Goal: Transaction & Acquisition: Obtain resource

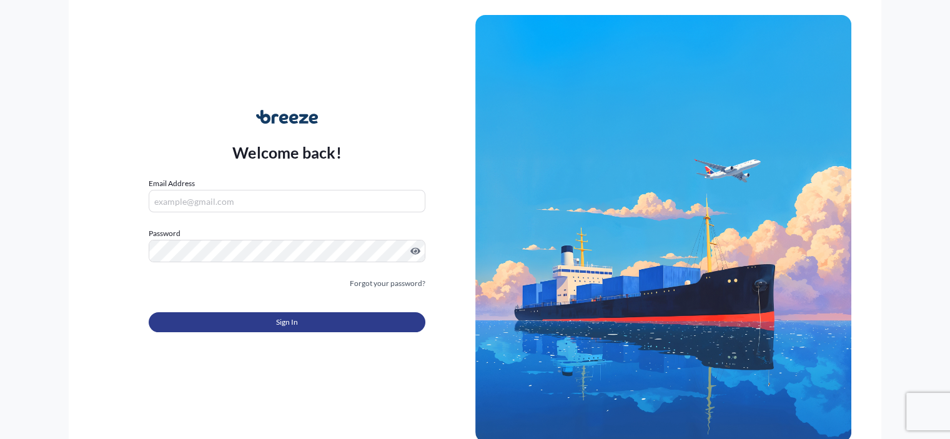
type input "[EMAIL_ADDRESS][DOMAIN_NAME]"
click at [289, 323] on span "Sign In" at bounding box center [287, 322] width 22 height 12
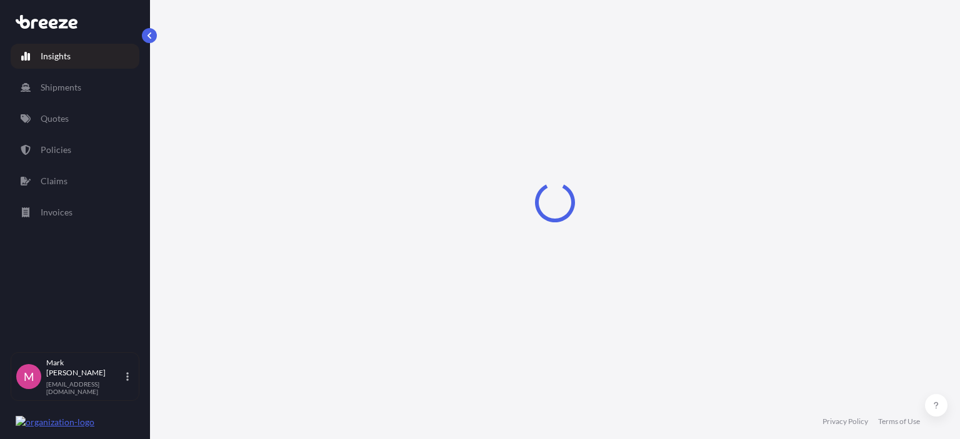
select select "2025"
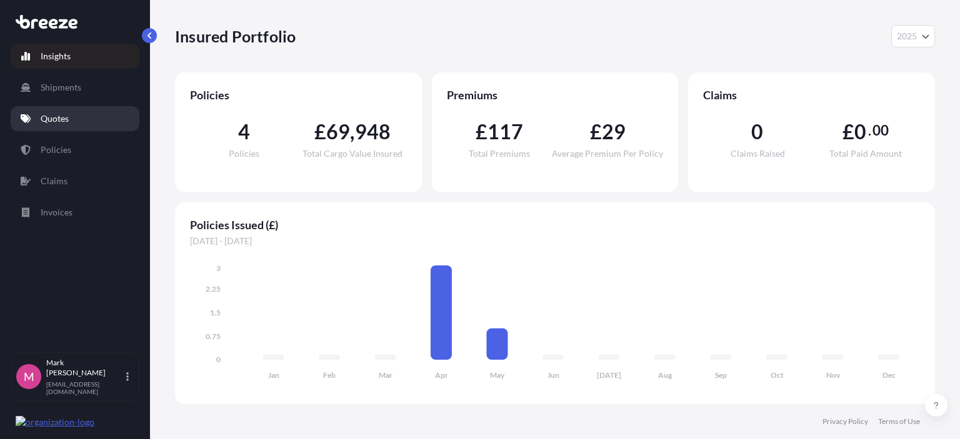
click at [57, 117] on p "Quotes" at bounding box center [55, 118] width 28 height 12
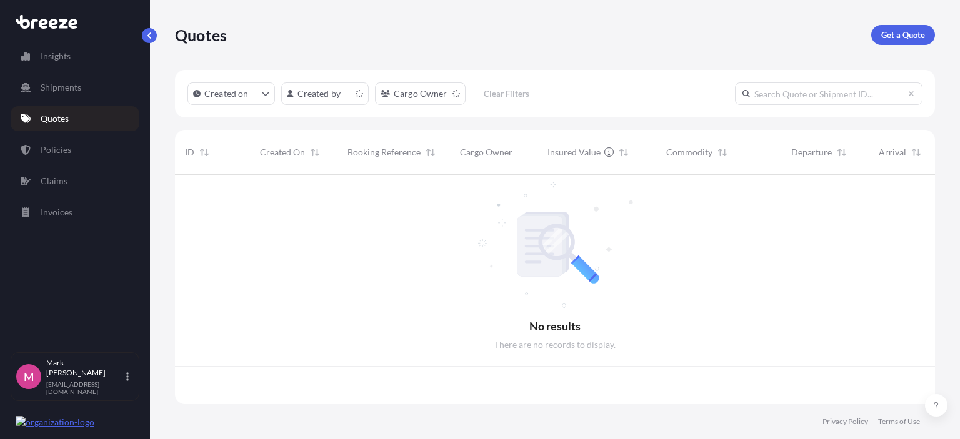
scroll to position [227, 750]
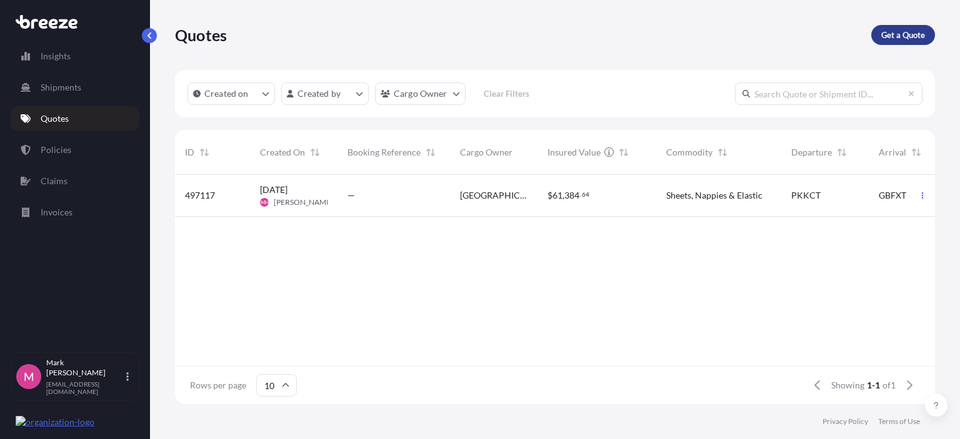
click at [902, 32] on p "Get a Quote" at bounding box center [903, 35] width 44 height 12
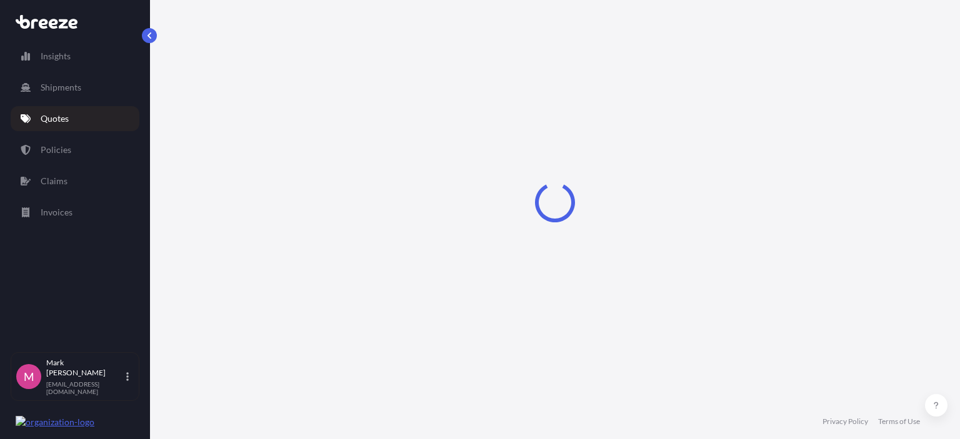
select select "Sea"
select select "1"
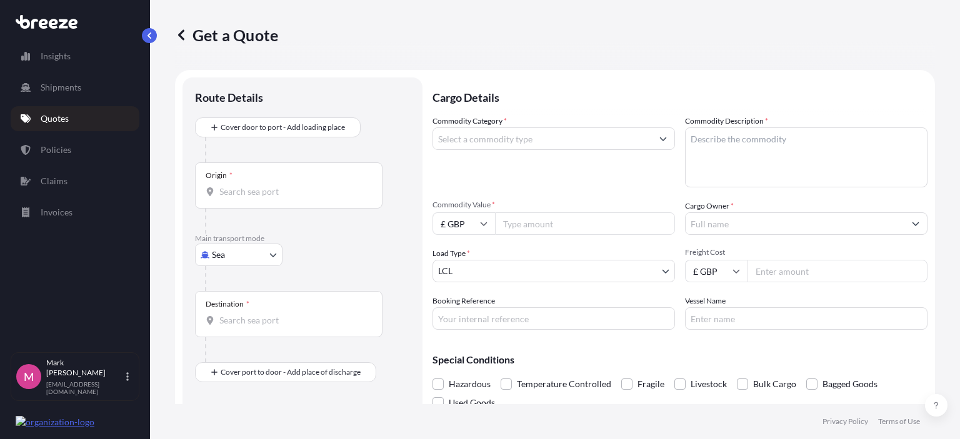
scroll to position [20, 0]
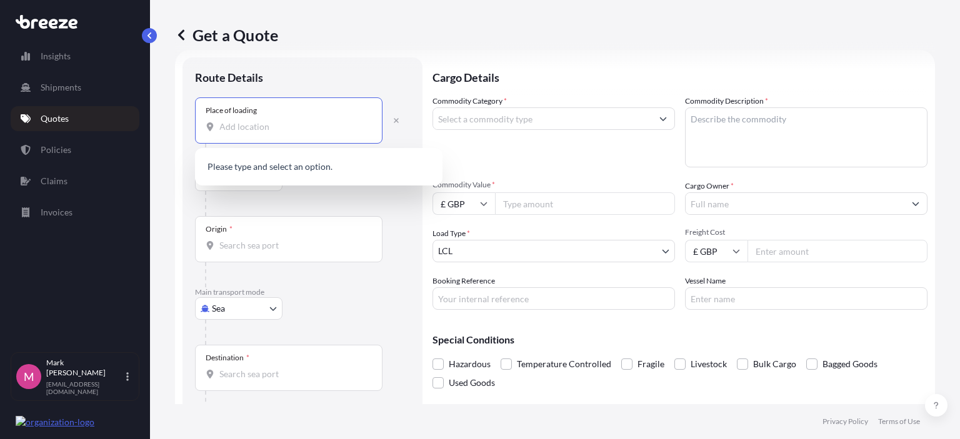
click at [231, 129] on input "Place of loading" at bounding box center [292, 127] width 147 height 12
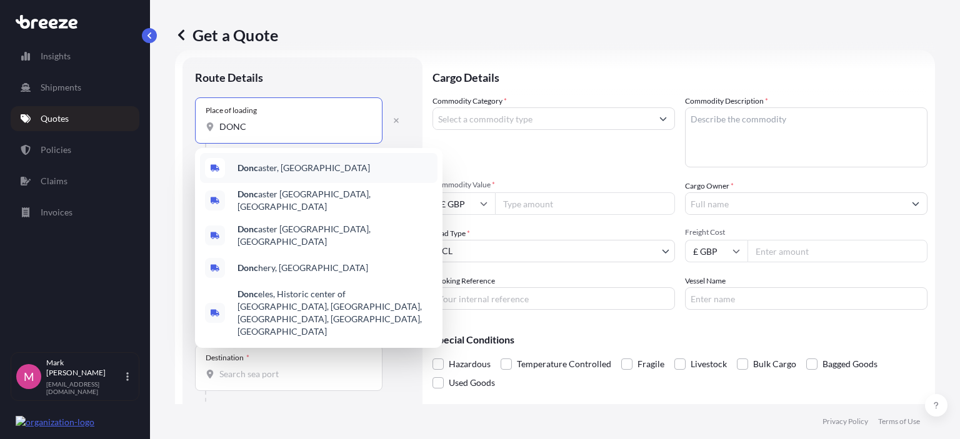
click at [245, 167] on b "Donc" at bounding box center [247, 167] width 21 height 11
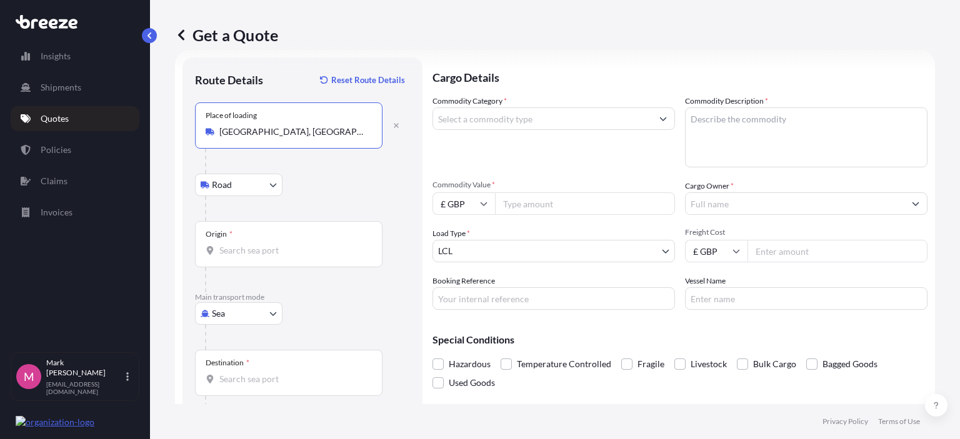
type input "[GEOGRAPHIC_DATA], [GEOGRAPHIC_DATA]"
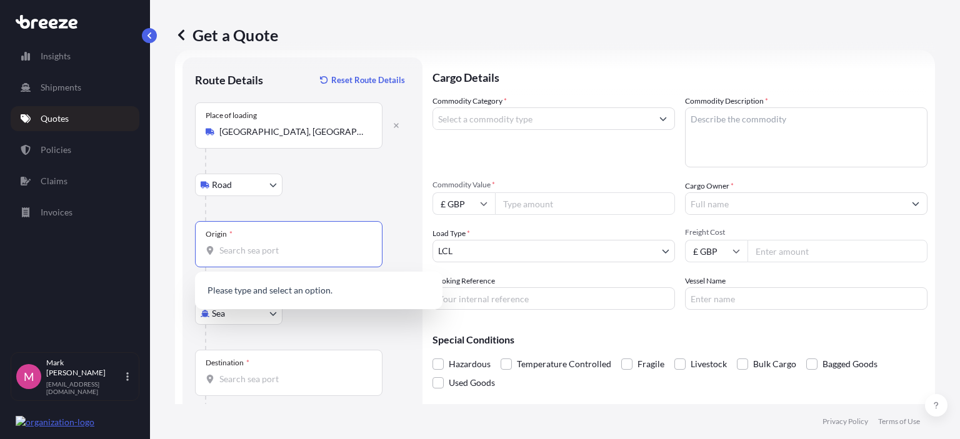
click at [237, 247] on input "Origin *" at bounding box center [292, 250] width 147 height 12
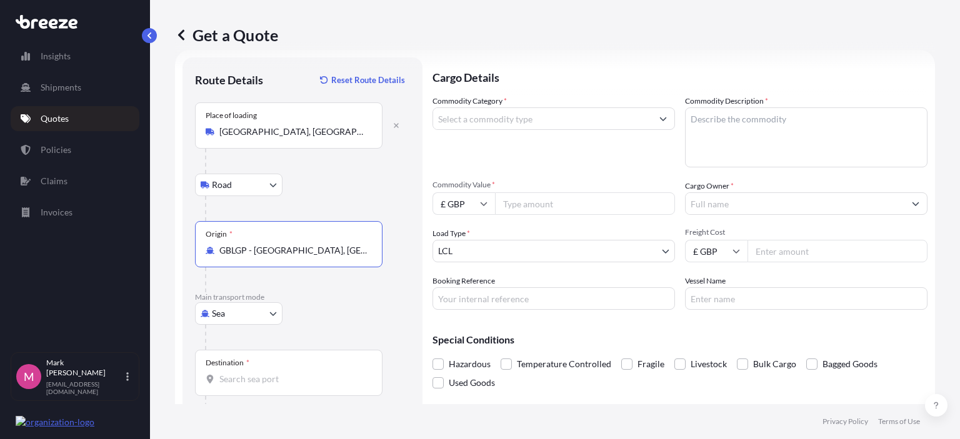
type input "GBLGP - [GEOGRAPHIC_DATA], [GEOGRAPHIC_DATA]"
click at [241, 377] on input "Destination *" at bounding box center [292, 379] width 147 height 12
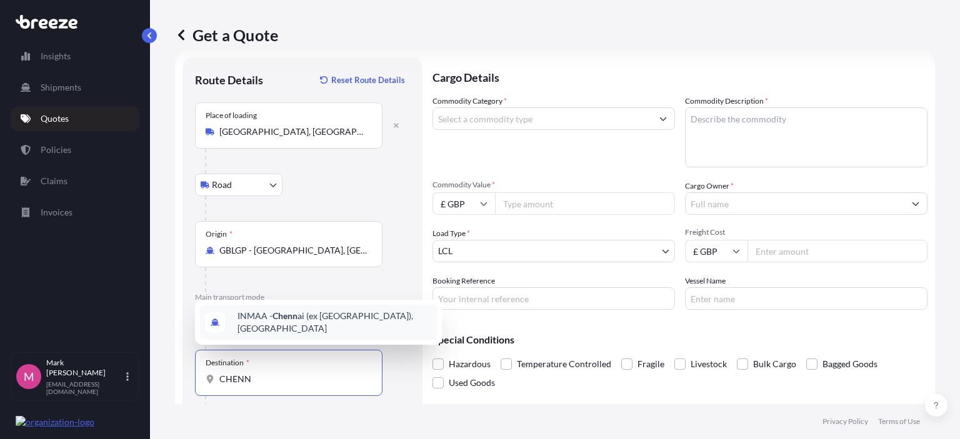
click at [268, 324] on span "INMAA - Chenn ai (ex [GEOGRAPHIC_DATA]), [GEOGRAPHIC_DATA]" at bounding box center [334, 322] width 195 height 25
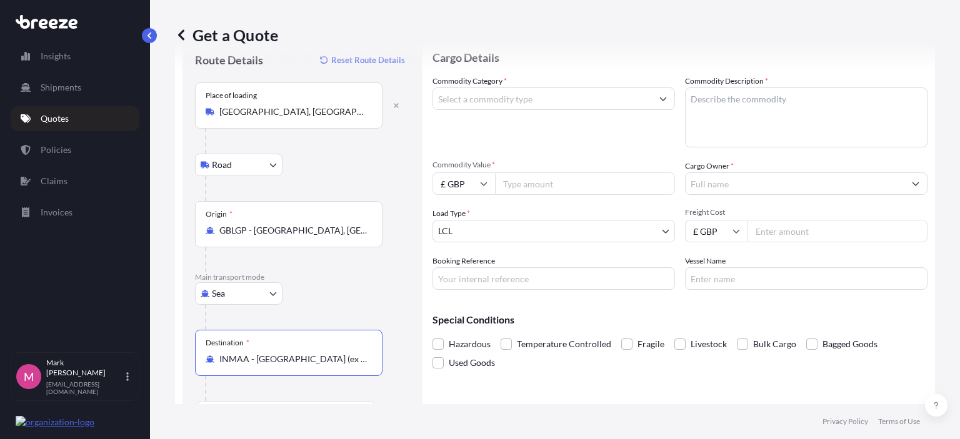
scroll to position [13, 0]
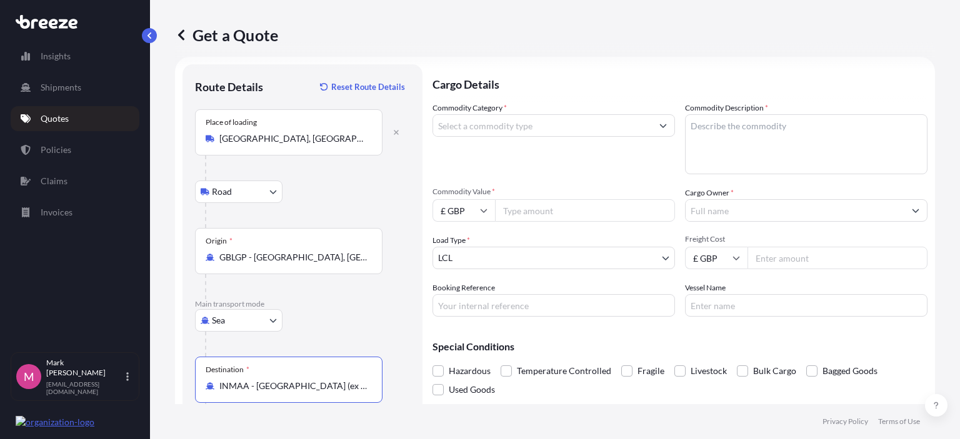
type input "INMAA - [GEOGRAPHIC_DATA] (ex [GEOGRAPHIC_DATA]), [GEOGRAPHIC_DATA]"
click at [570, 121] on input "Commodity Category *" at bounding box center [542, 125] width 219 height 22
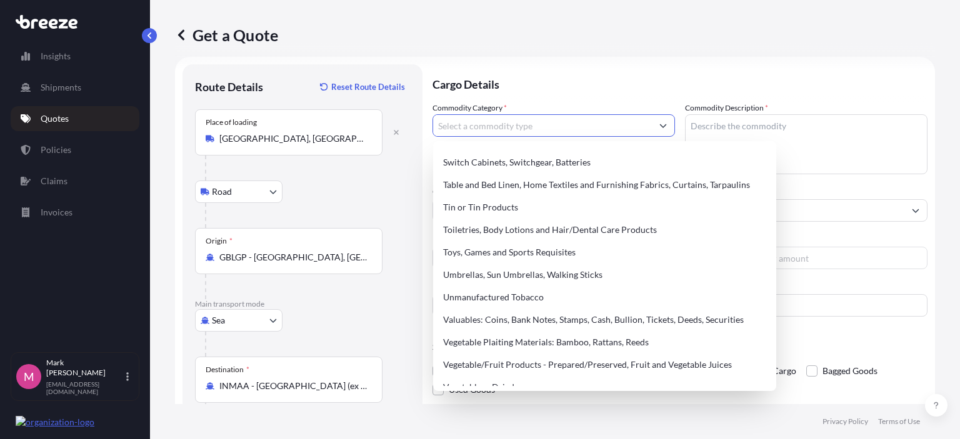
scroll to position [2724, 0]
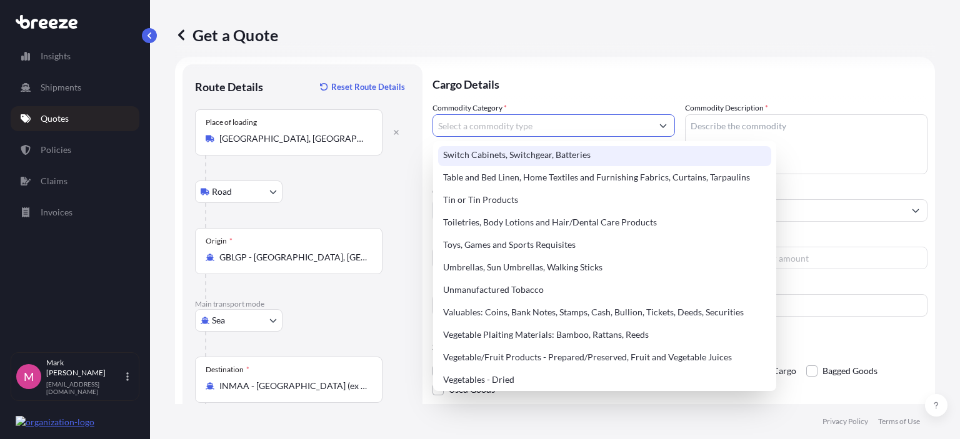
click at [455, 123] on input "Commodity Category *" at bounding box center [542, 125] width 219 height 22
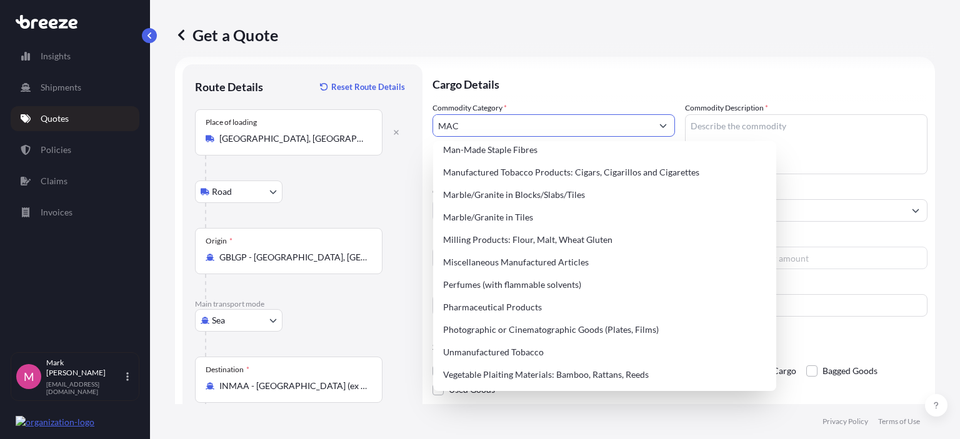
scroll to position [0, 0]
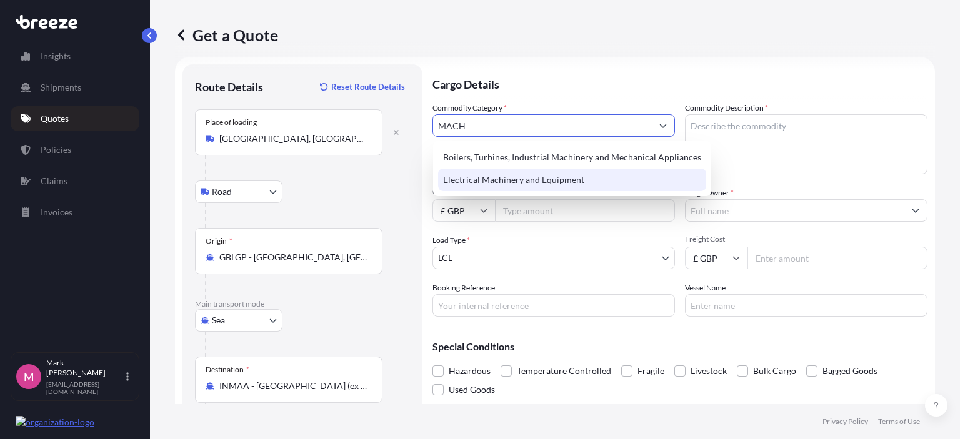
click at [474, 182] on div "Electrical Machinery and Equipment" at bounding box center [572, 180] width 268 height 22
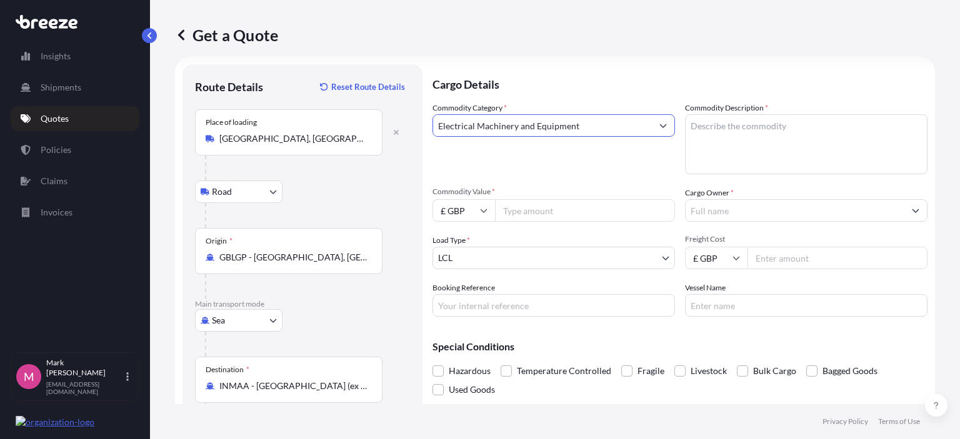
type input "Electrical Machinery and Equipment"
click at [692, 129] on textarea "Commodity Description *" at bounding box center [806, 144] width 242 height 60
type textarea "HYDRAULIC PLATFORM LIFT"
click at [512, 209] on input "Commodity Value *" at bounding box center [585, 210] width 180 height 22
type input "42000.00"
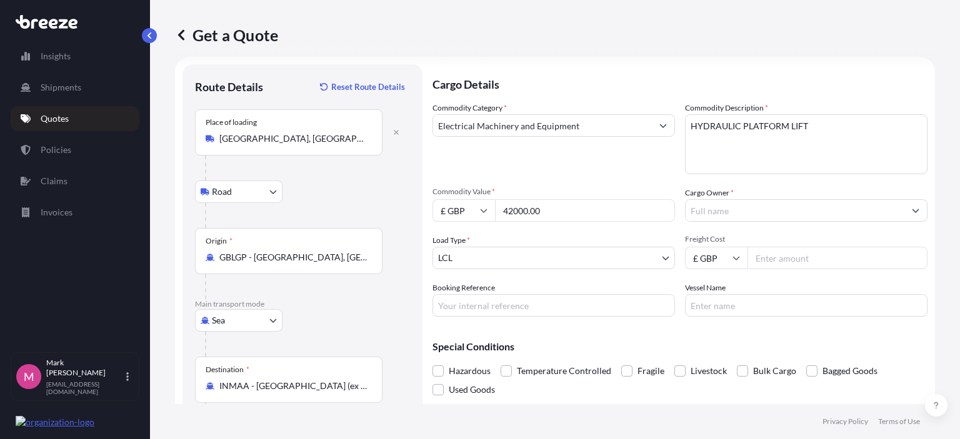
click at [705, 209] on input "Cargo Owner *" at bounding box center [794, 210] width 219 height 22
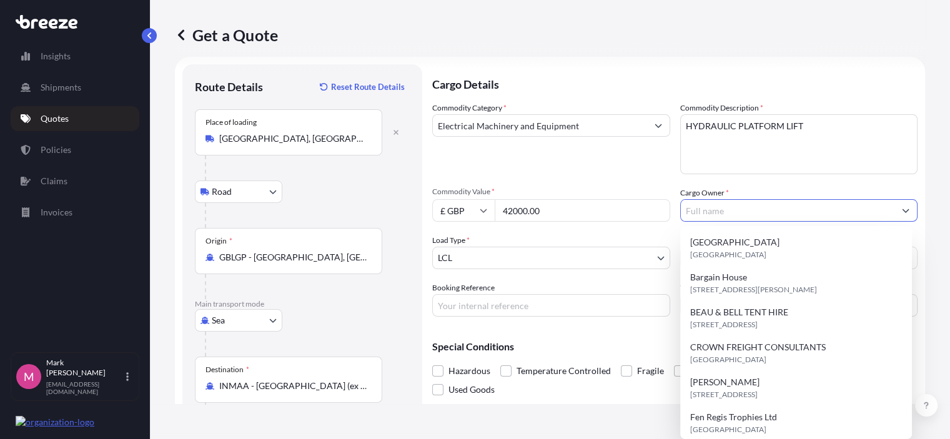
type input "f"
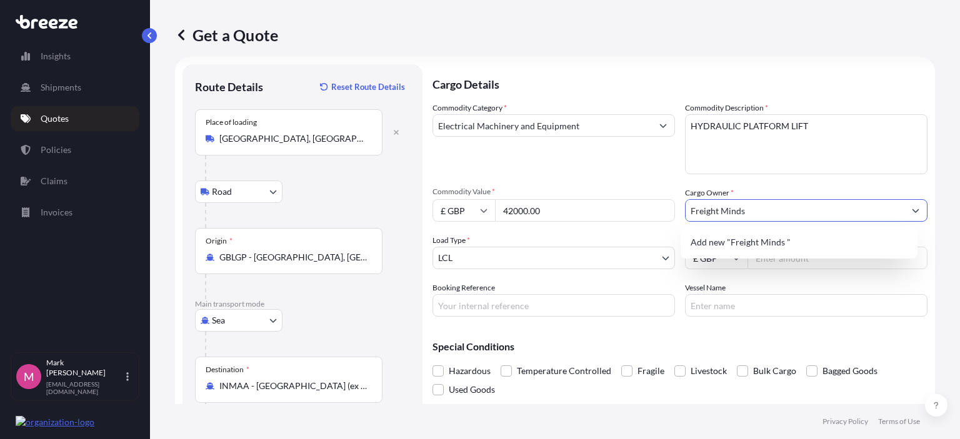
type input "Freight Minds"
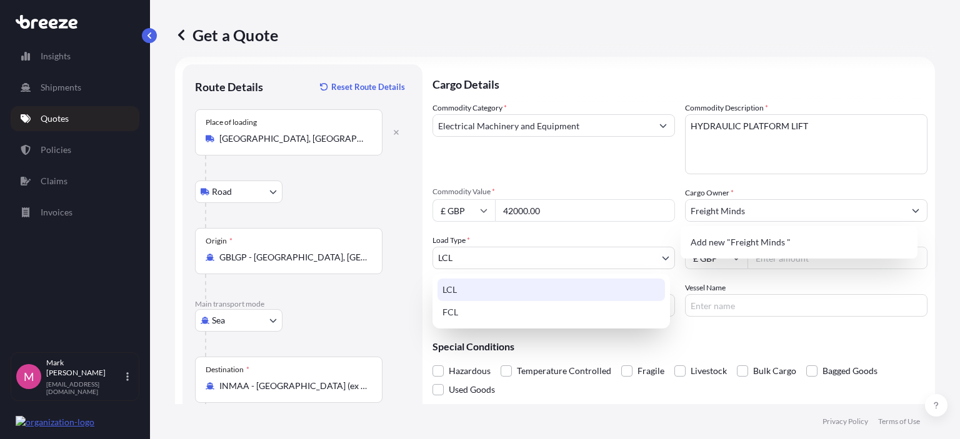
click at [503, 254] on body "1 option available. 0 options available. 1 option available. Insights Shipments…" at bounding box center [480, 219] width 960 height 439
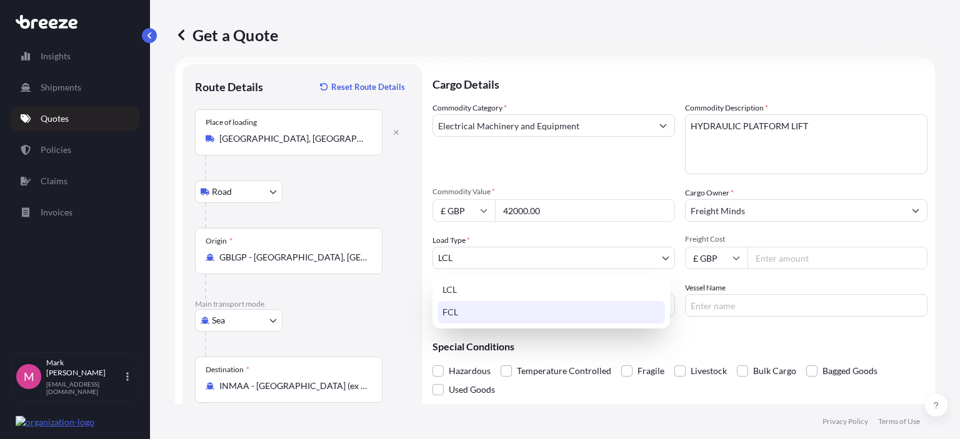
click at [460, 316] on div "FCL" at bounding box center [550, 312] width 227 height 22
select select "2"
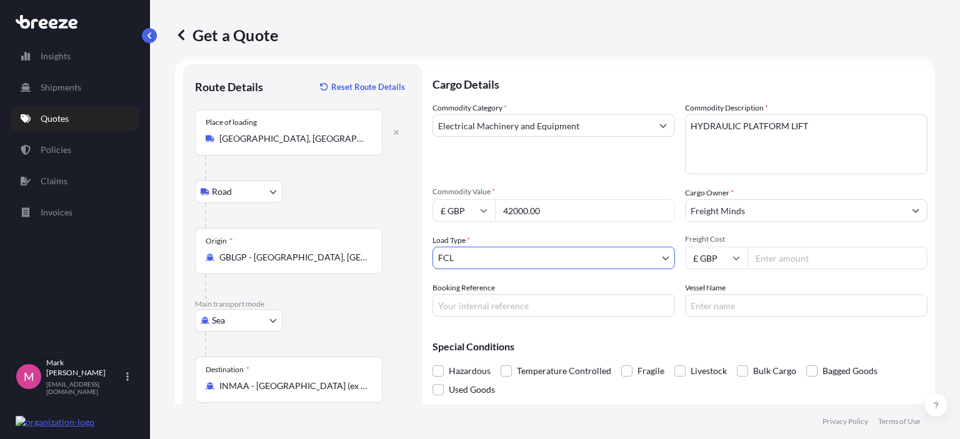
click at [753, 253] on input "Freight Cost" at bounding box center [837, 258] width 180 height 22
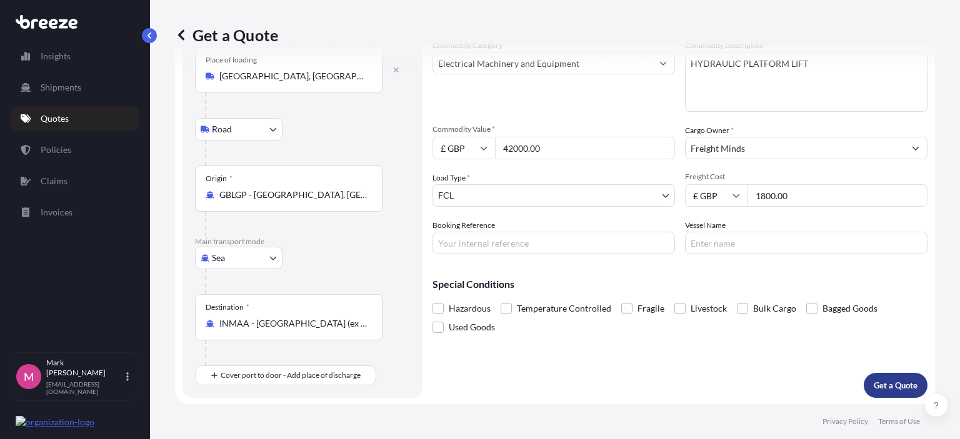
type input "1800.00"
click at [890, 382] on p "Get a Quote" at bounding box center [895, 385] width 44 height 12
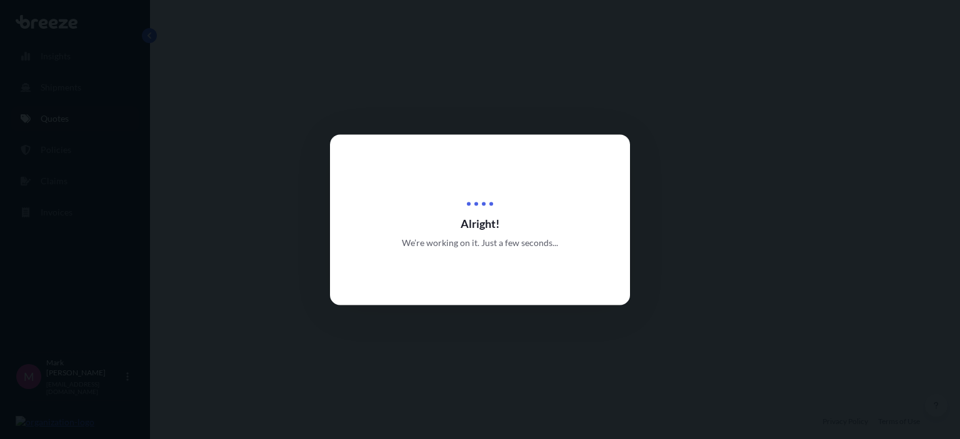
select select "Road"
select select "Sea"
select select "2"
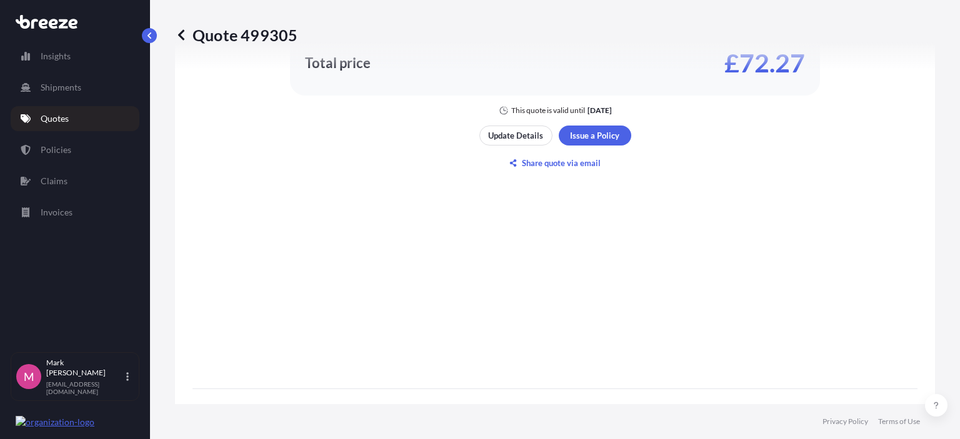
scroll to position [800, 0]
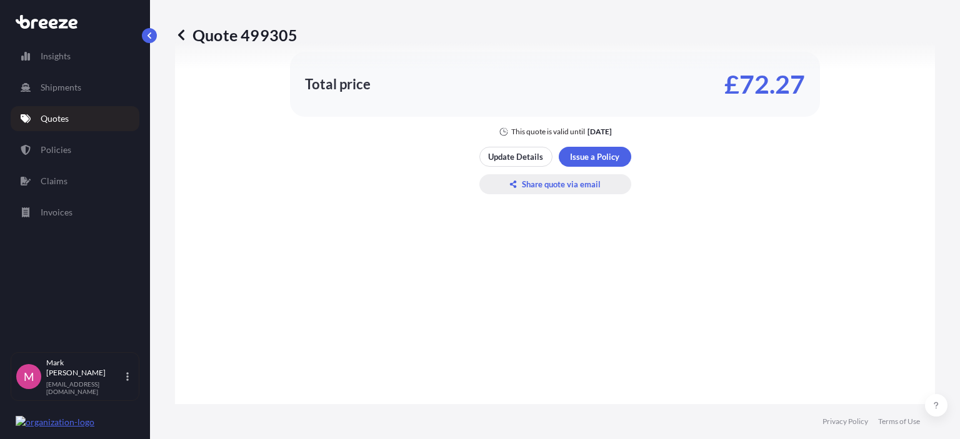
click at [532, 182] on p "Share quote via email" at bounding box center [561, 184] width 79 height 12
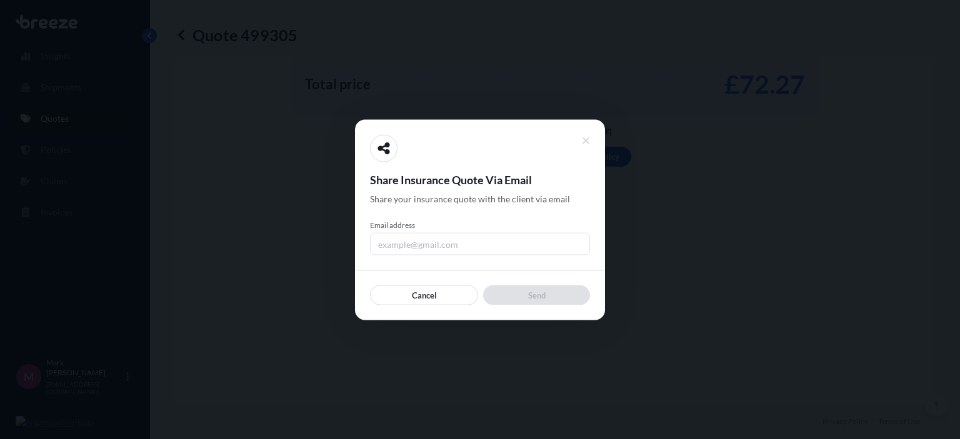
click at [416, 243] on input "Email address" at bounding box center [480, 243] width 220 height 22
type input "[EMAIL_ADDRESS][DOMAIN_NAME]"
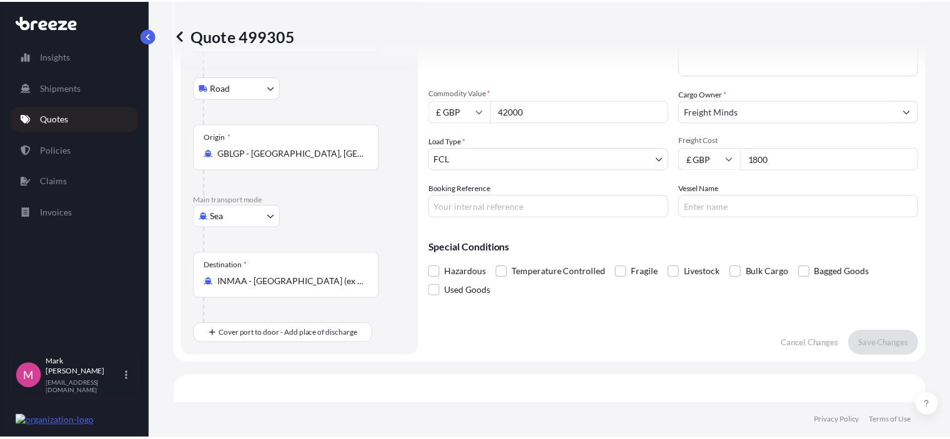
scroll to position [0, 0]
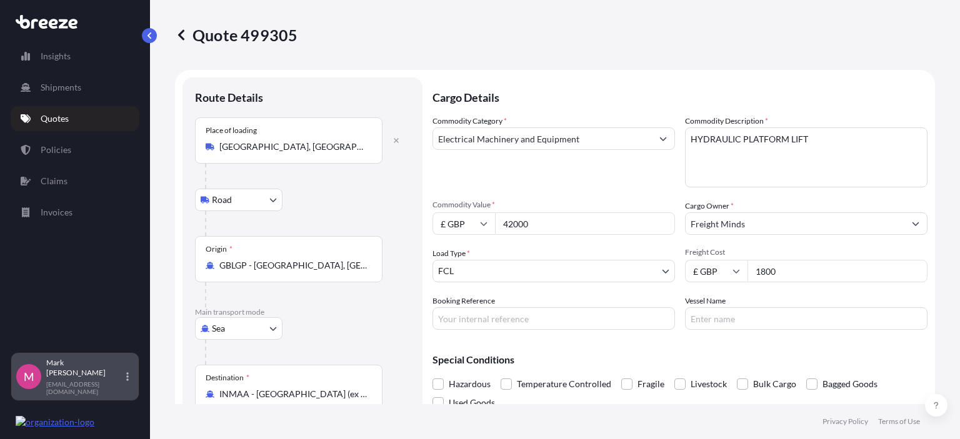
click at [113, 382] on div "[PERSON_NAME] [EMAIL_ADDRESS][DOMAIN_NAME]" at bounding box center [89, 376] width 87 height 37
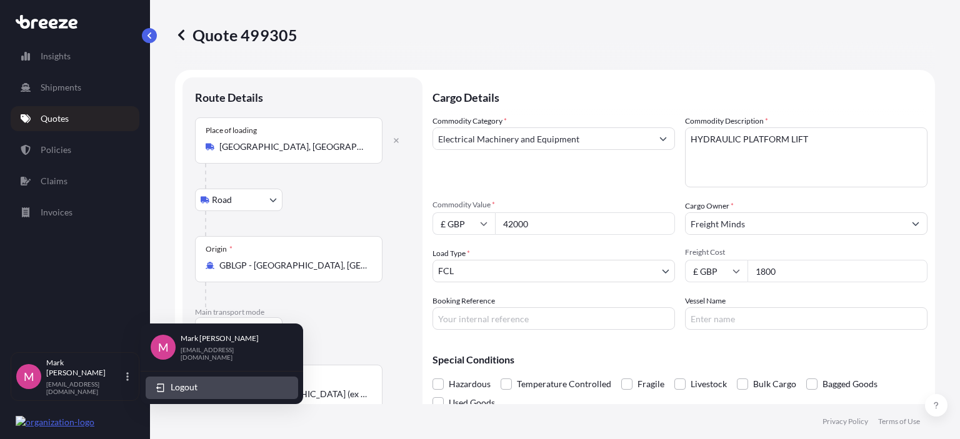
click at [179, 387] on span "Logout" at bounding box center [184, 387] width 27 height 12
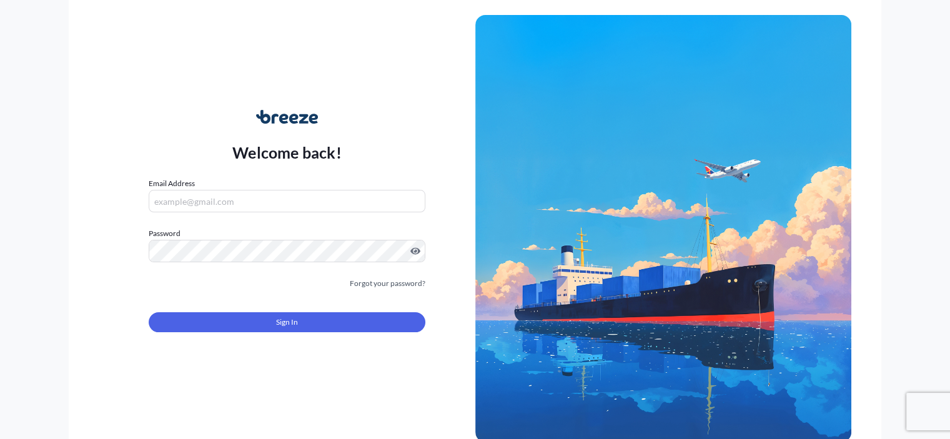
type input "[EMAIL_ADDRESS][DOMAIN_NAME]"
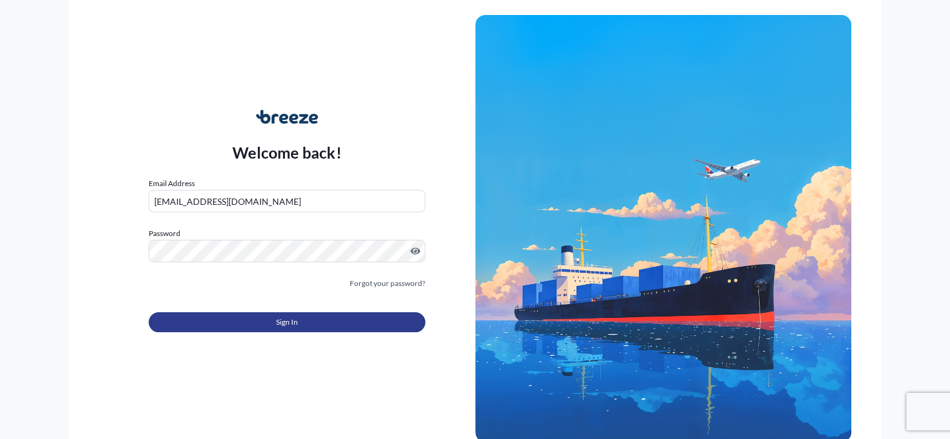
click at [286, 324] on span "Sign In" at bounding box center [287, 322] width 22 height 12
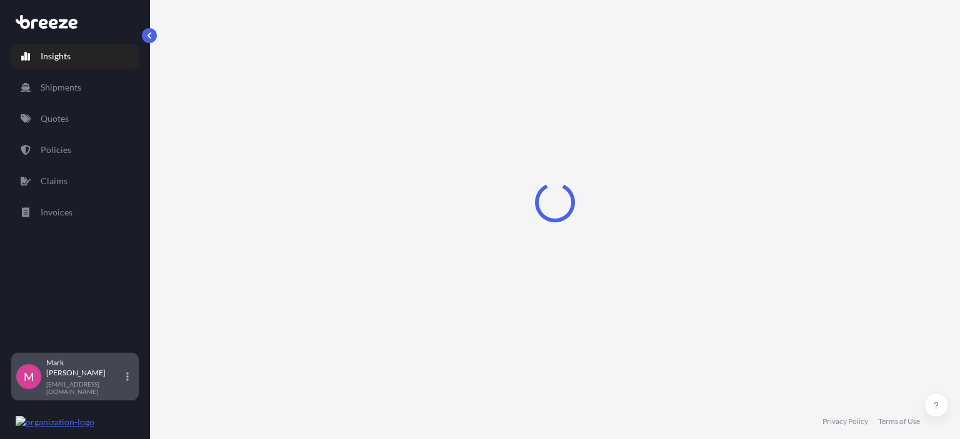
click at [105, 385] on p "[EMAIL_ADDRESS][DOMAIN_NAME]" at bounding box center [84, 387] width 77 height 15
select select "2025"
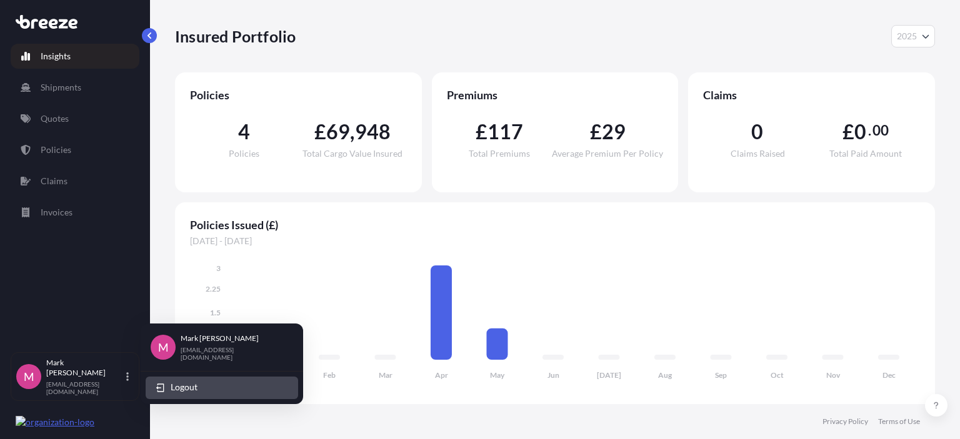
click at [171, 385] on span "Logout" at bounding box center [184, 387] width 27 height 12
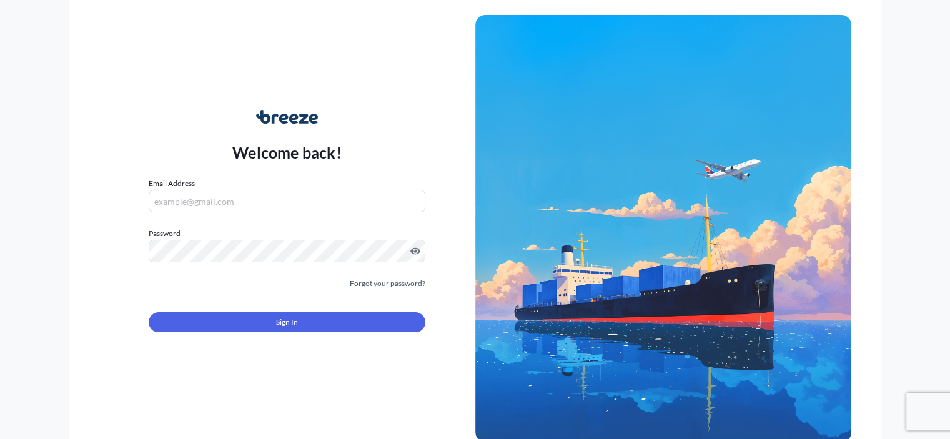
type input "[EMAIL_ADDRESS][DOMAIN_NAME]"
